Goal: Find specific page/section: Find specific page/section

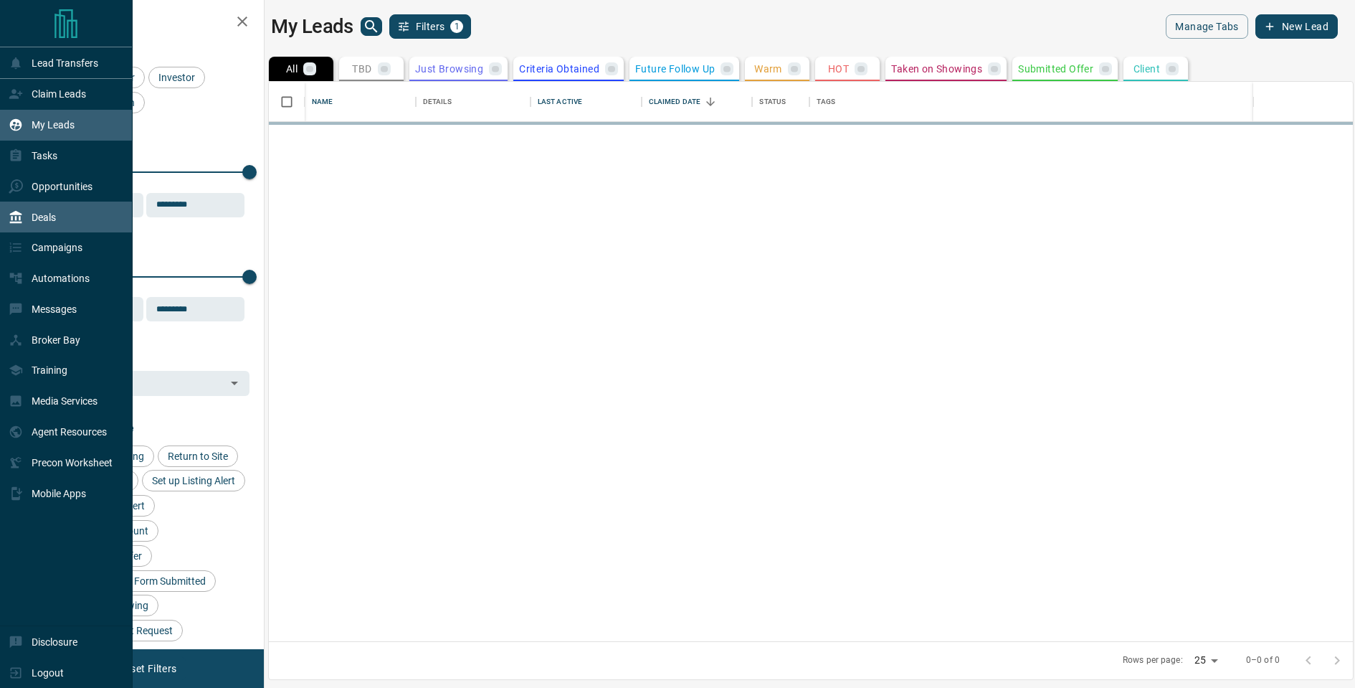
click at [24, 214] on div "Deals" at bounding box center [32, 217] width 47 height 24
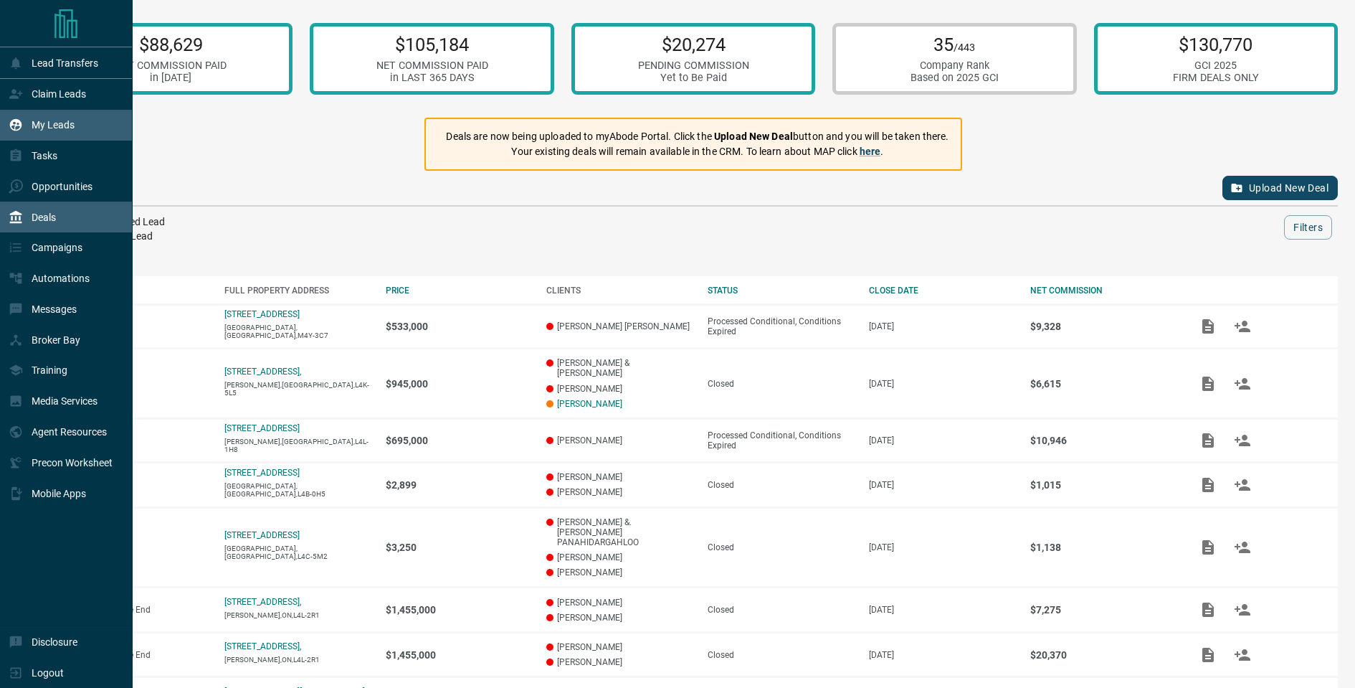
click at [23, 115] on div "My Leads" at bounding box center [42, 125] width 66 height 24
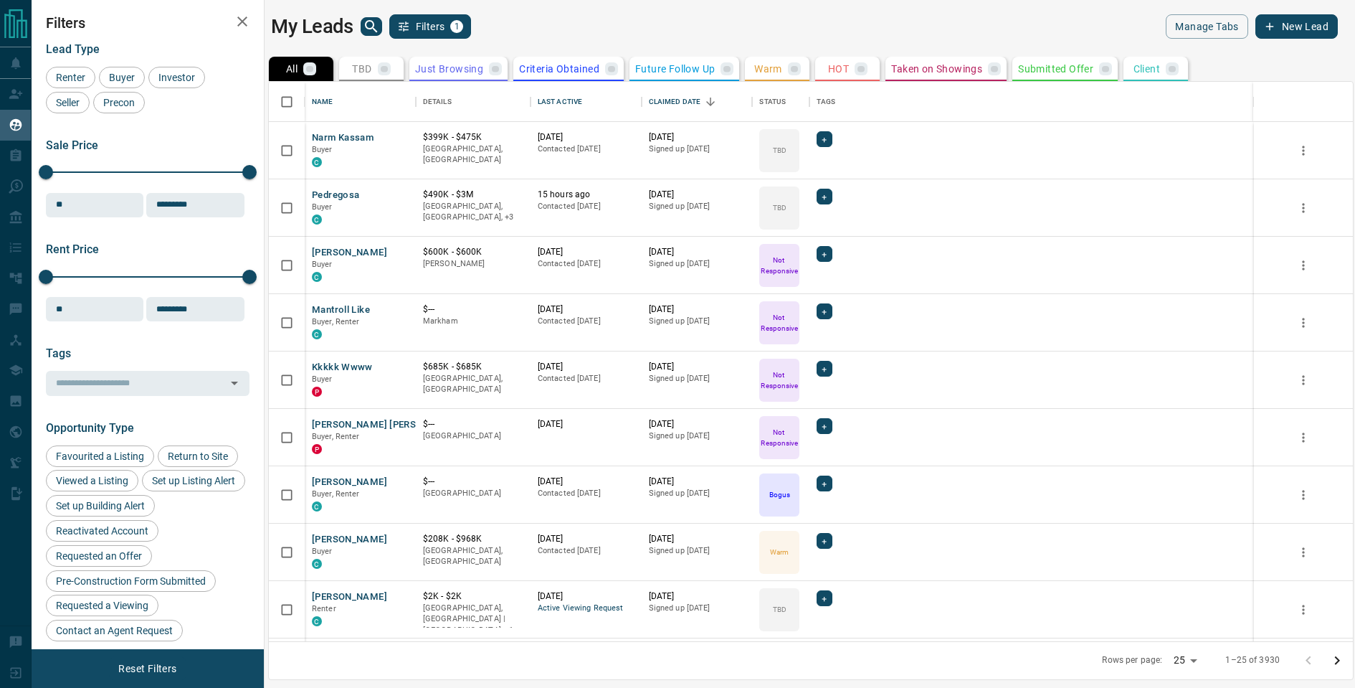
scroll to position [560, 1085]
click at [369, 24] on icon "search button" at bounding box center [371, 26] width 17 height 17
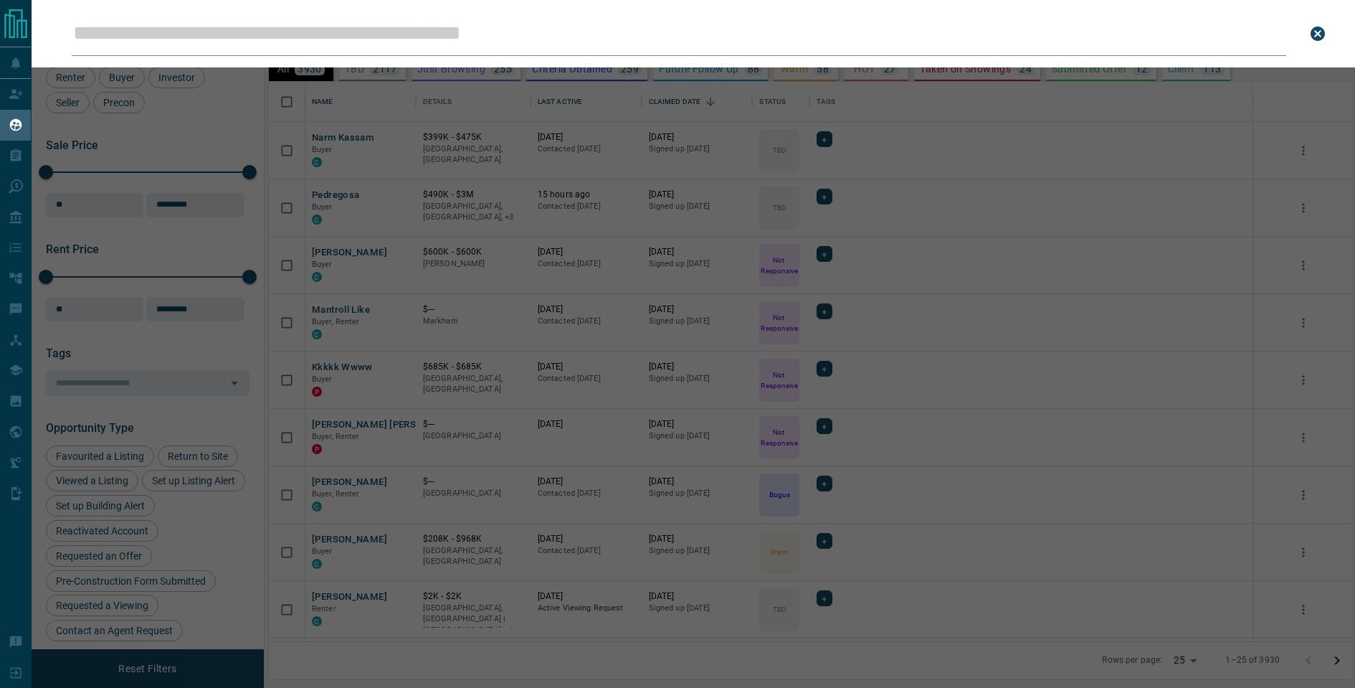
click at [388, 40] on input "Leads Search Bar" at bounding box center [679, 33] width 1215 height 44
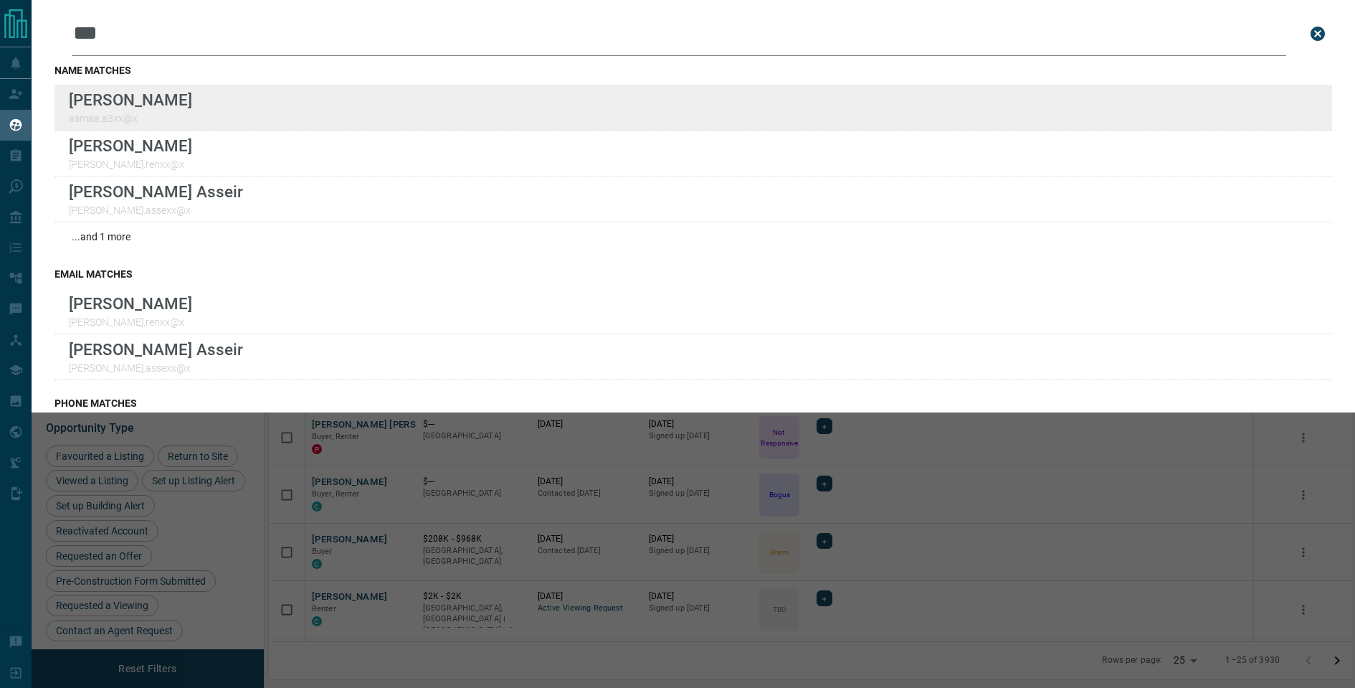
type input "***"
